Goal: Task Accomplishment & Management: Complete application form

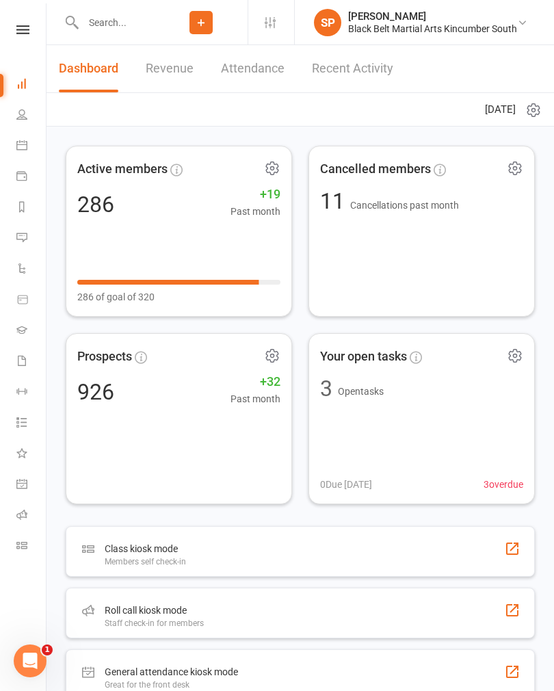
click at [133, 30] on input "text" at bounding box center [117, 22] width 76 height 19
type input "S"
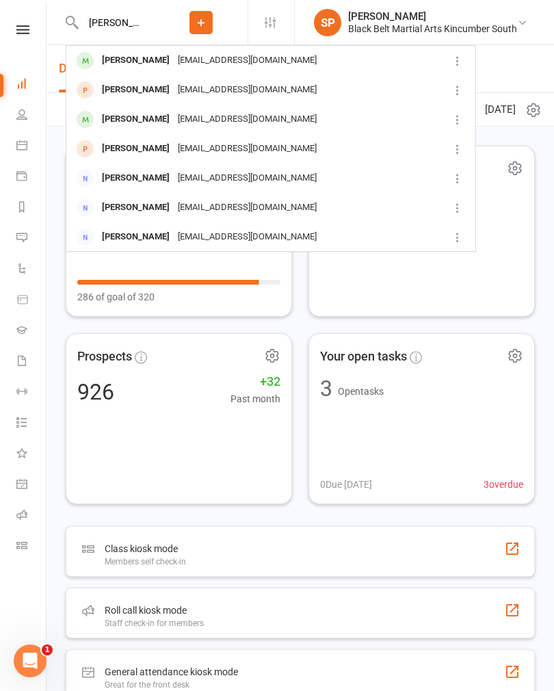
type input "[PERSON_NAME]"
click at [296, 64] on div "[PERSON_NAME] [EMAIL_ADDRESS][DOMAIN_NAME]" at bounding box center [257, 61] width 381 height 28
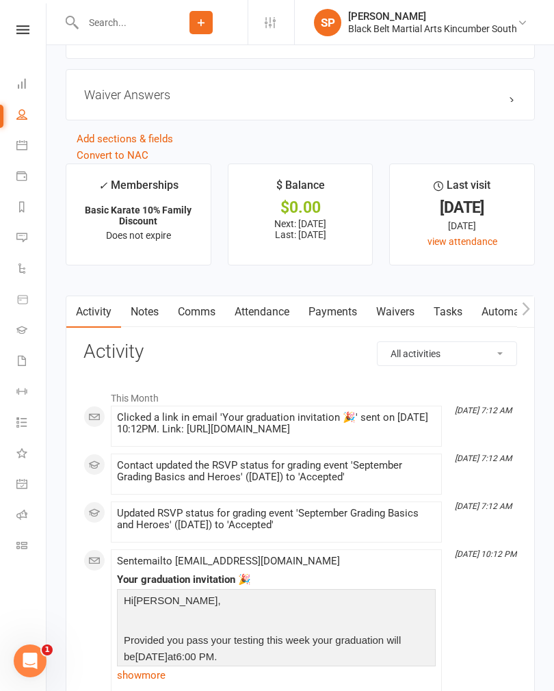
click at [395, 322] on link "Waivers" at bounding box center [395, 311] width 57 height 31
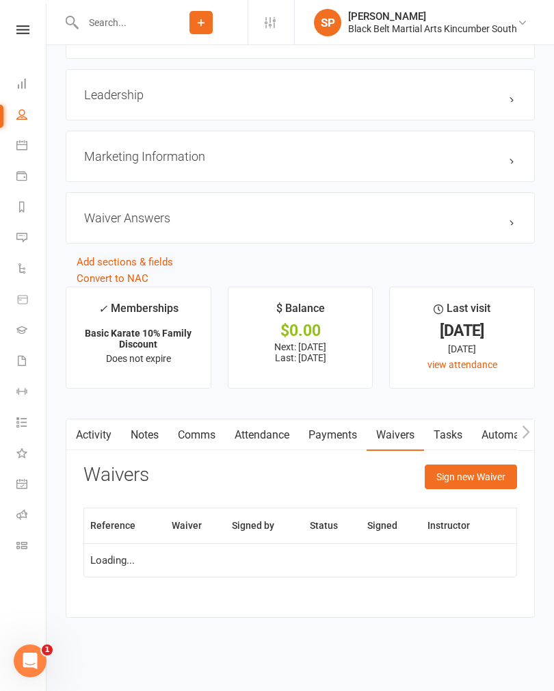
click at [486, 480] on button "Sign new Waiver" at bounding box center [471, 477] width 92 height 25
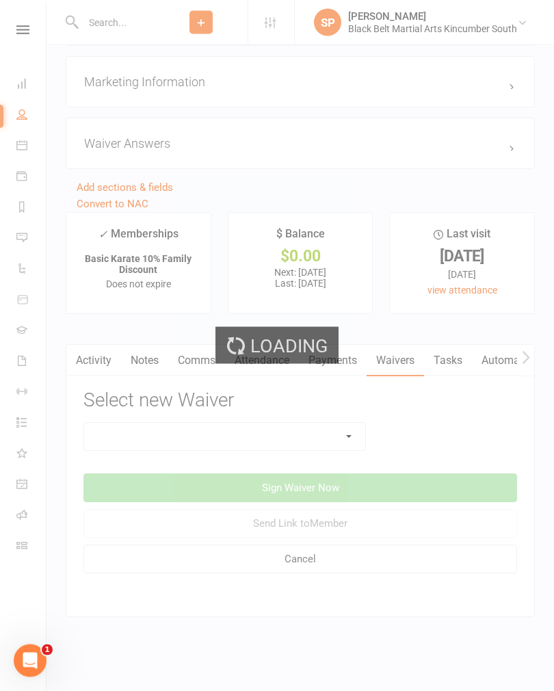
scroll to position [1498, 0]
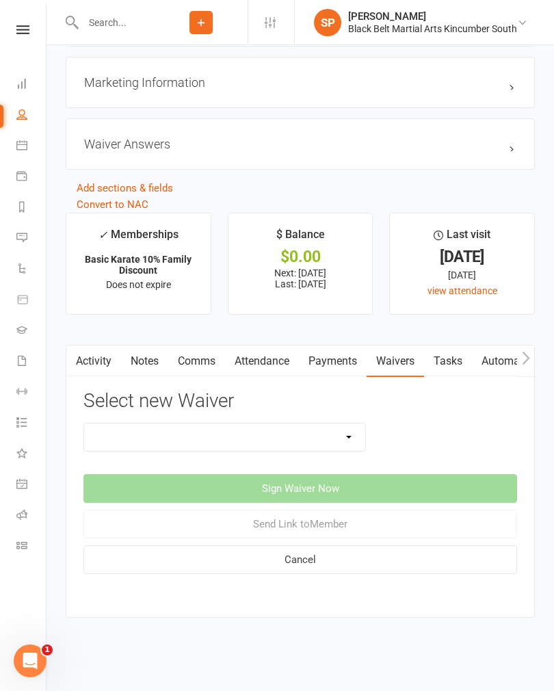
click at [334, 425] on select "Direct Debit Request Festival Enrolment Festival Trial Class Holiday Camp Waive…" at bounding box center [224, 437] width 281 height 27
select select "11213"
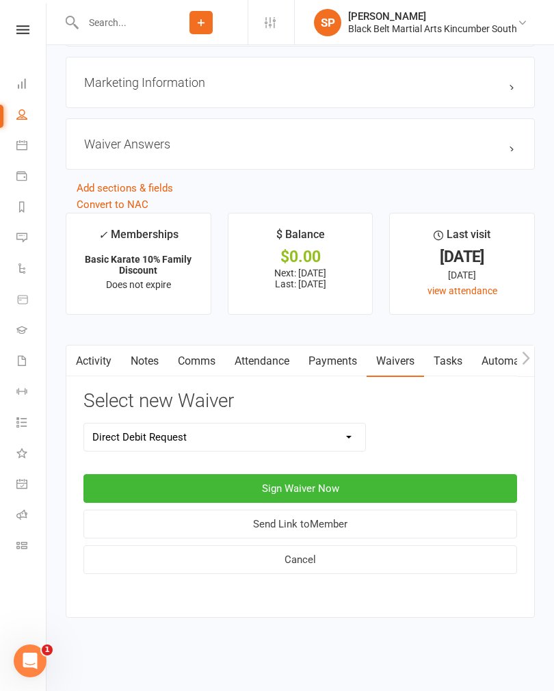
click at [336, 475] on button "Sign Waiver Now" at bounding box center [300, 488] width 434 height 29
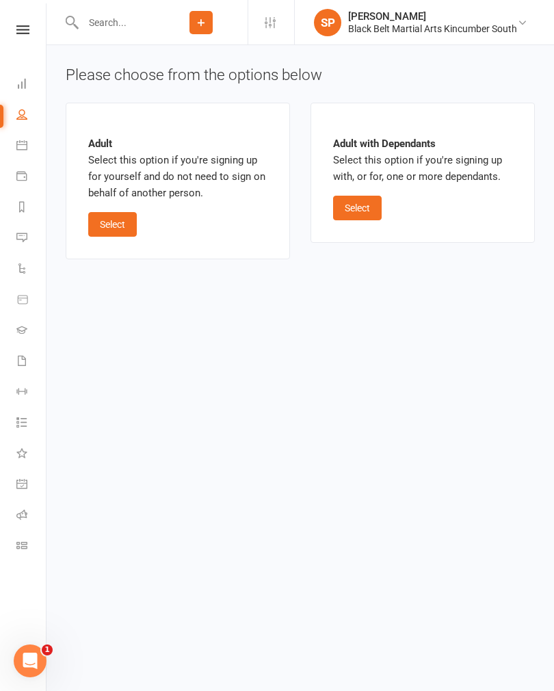
click at [370, 198] on button "Select" at bounding box center [357, 208] width 49 height 25
select select "bank_account"
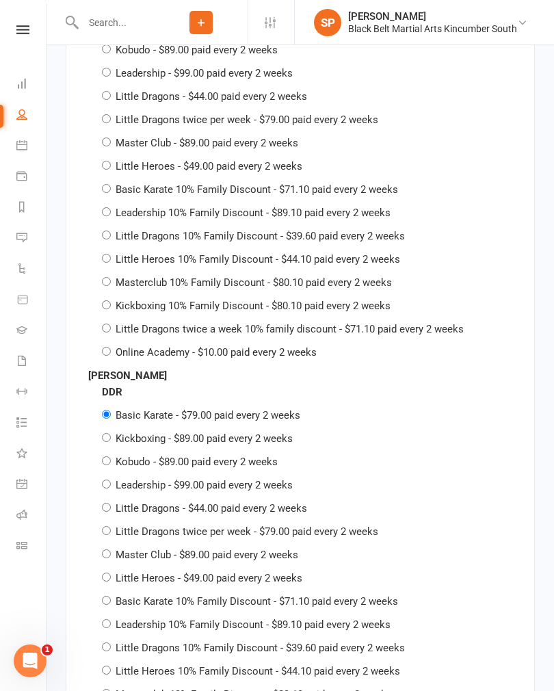
scroll to position [1507, 0]
click at [196, 183] on label "Basic Karate 10% Family Discount - $71.10 paid every 2 weeks" at bounding box center [257, 189] width 283 height 12
click at [111, 184] on input "Basic Karate 10% Family Discount - $71.10 paid every 2 weeks" at bounding box center [106, 188] width 9 height 9
radio input "true"
radio input "false"
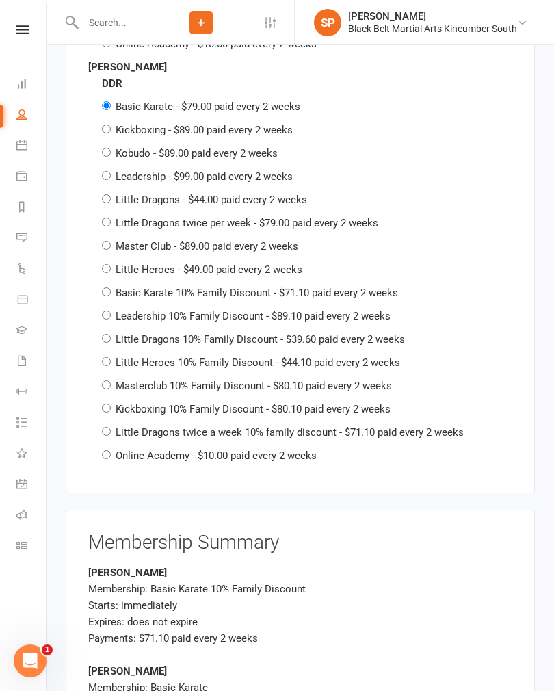
scroll to position [1802, 0]
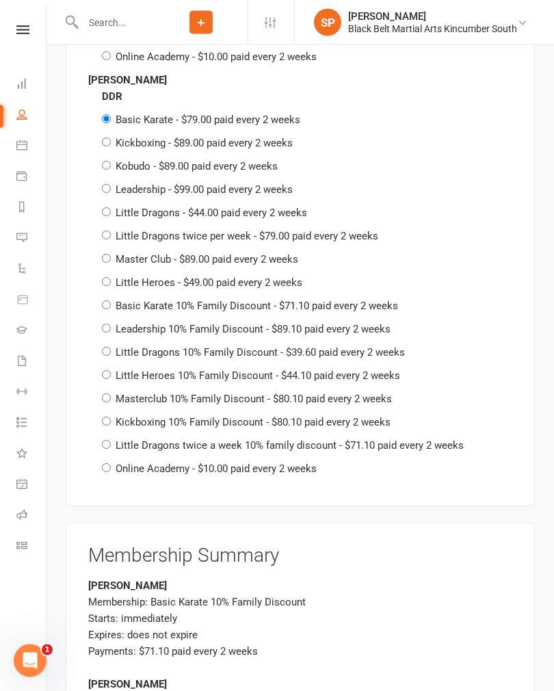
click at [218, 393] on label "Masterclub 10% Family Discount - $80.10 paid every 2 weeks" at bounding box center [254, 399] width 276 height 12
click at [111, 394] on input "Masterclub 10% Family Discount - $80.10 paid every 2 weeks" at bounding box center [106, 398] width 9 height 9
radio input "true"
radio input "false"
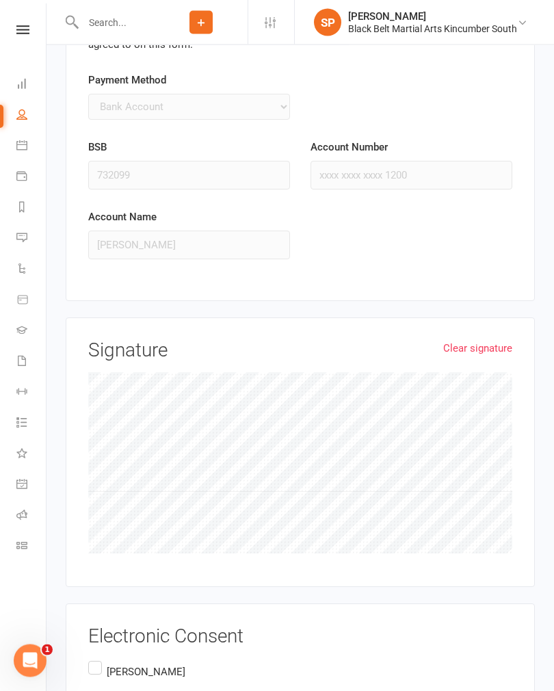
scroll to position [2841, 0]
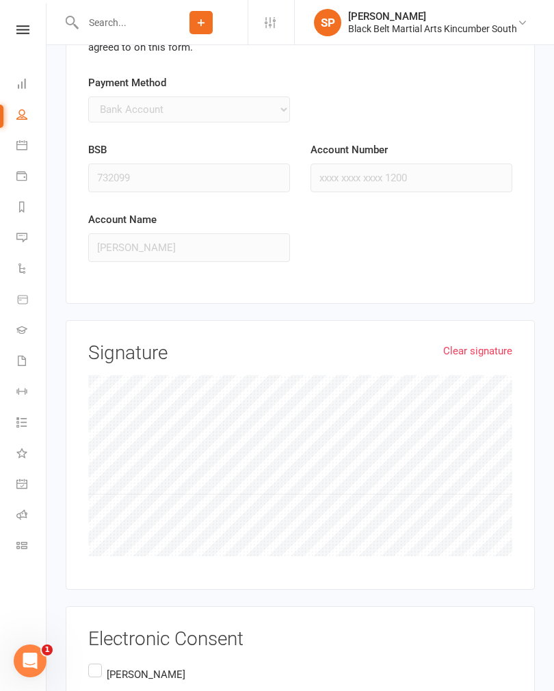
click at [96, 661] on label "[PERSON_NAME]" at bounding box center [138, 685] width 100 height 49
click at [96, 661] on input "[PERSON_NAME]" at bounding box center [92, 661] width 9 height 0
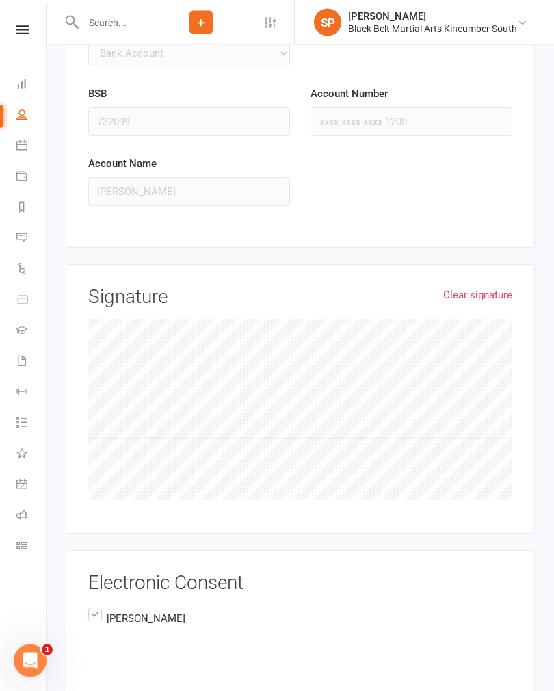
scroll to position [2929, 0]
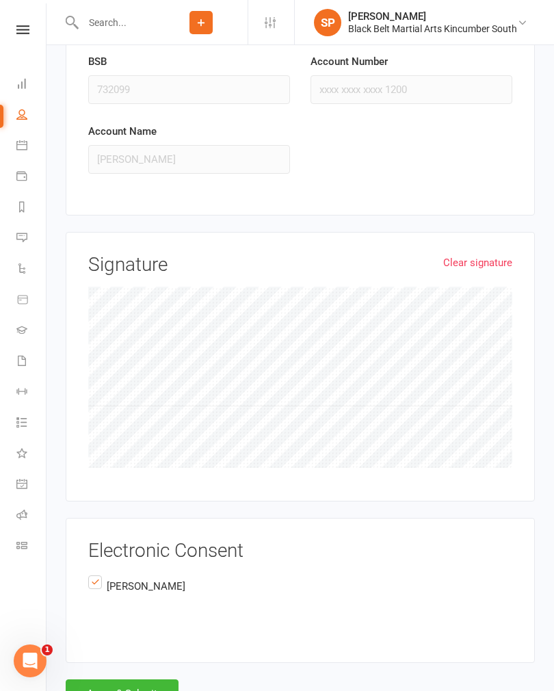
click at [127, 679] on button "Agree & Submit" at bounding box center [122, 693] width 113 height 29
